Goal: Task Accomplishment & Management: Use online tool/utility

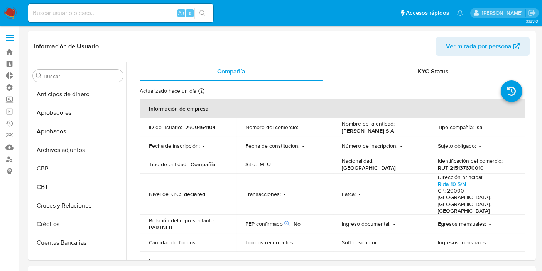
select select "10"
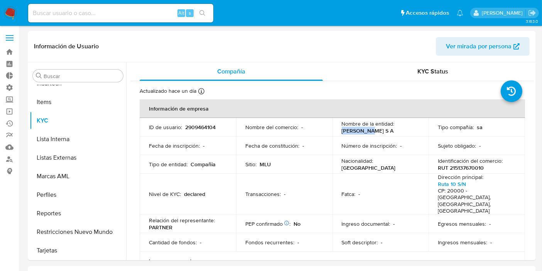
click at [10, 16] on img at bounding box center [10, 13] width 13 height 13
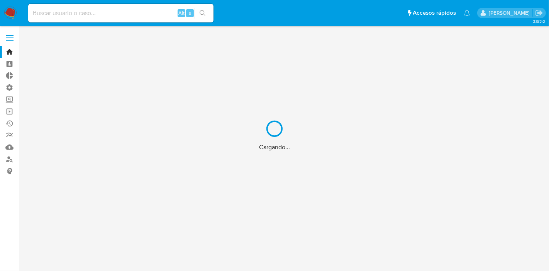
click at [7, 112] on div "Cargando..." at bounding box center [274, 135] width 549 height 271
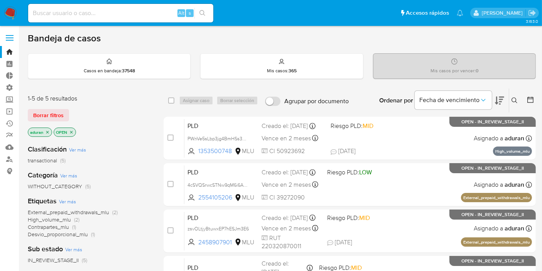
click at [10, 212] on aside "Bandeja Tablero Tablero Externo Administración Reglas Roles Usuarios Equipos Co…" at bounding box center [9, 235] width 19 height 470
click at [10, 108] on link "Operaciones masivas" at bounding box center [46, 111] width 92 height 12
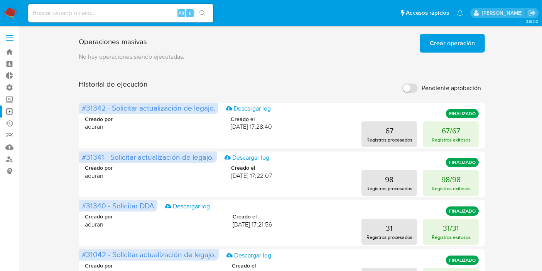
click at [431, 51] on span "Crear operación" at bounding box center [452, 43] width 45 height 17
